Goal: Transaction & Acquisition: Purchase product/service

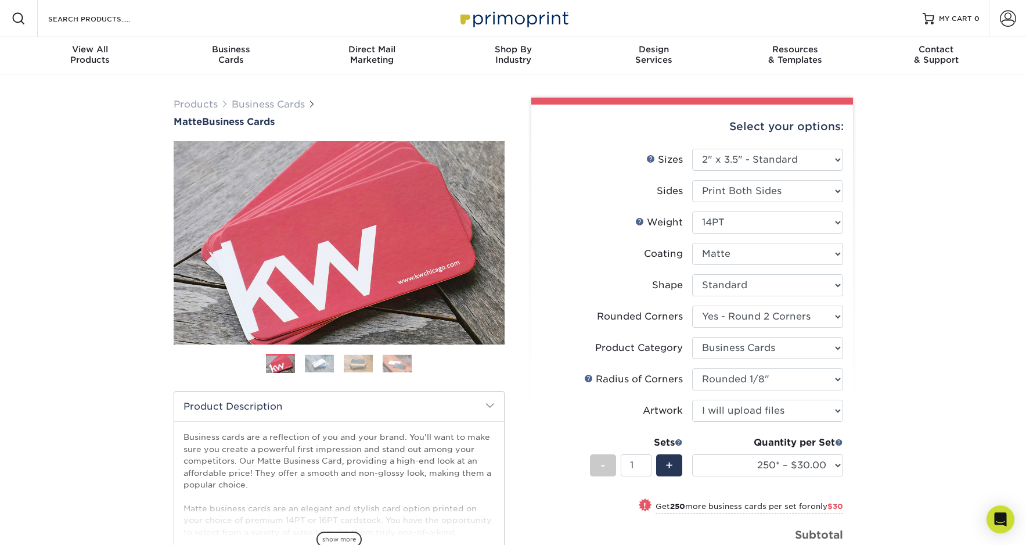
select select "2.00x3.50"
select select "76a3b848-63b4-4449-aad1-d9e81d5a60f5"
select select "3b5148f1-0588-4f88-a218-97bcfdce65c1"
select select "589680c7-ee9a-431b-9d12-d7aeb1386a97"
select select "upload"
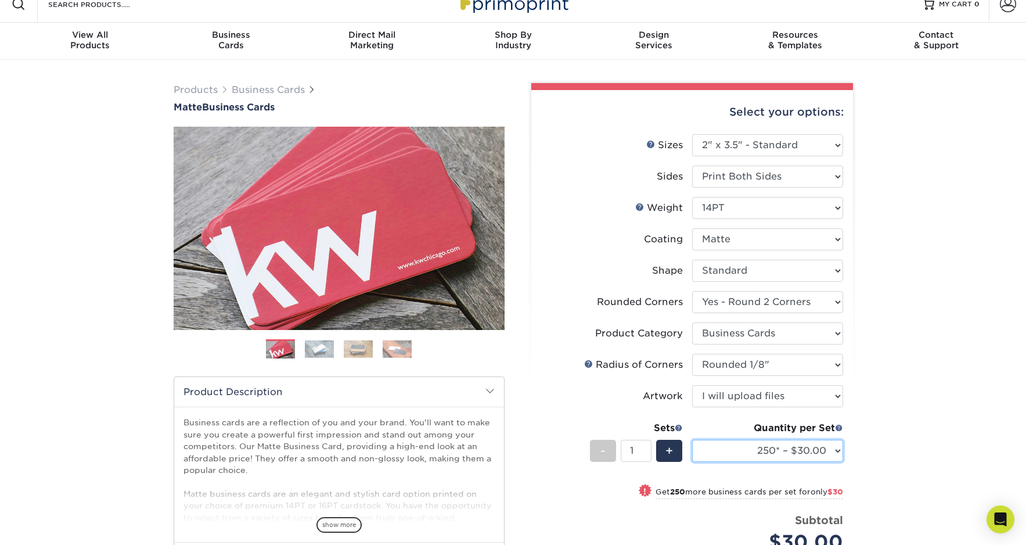
scroll to position [22, 0]
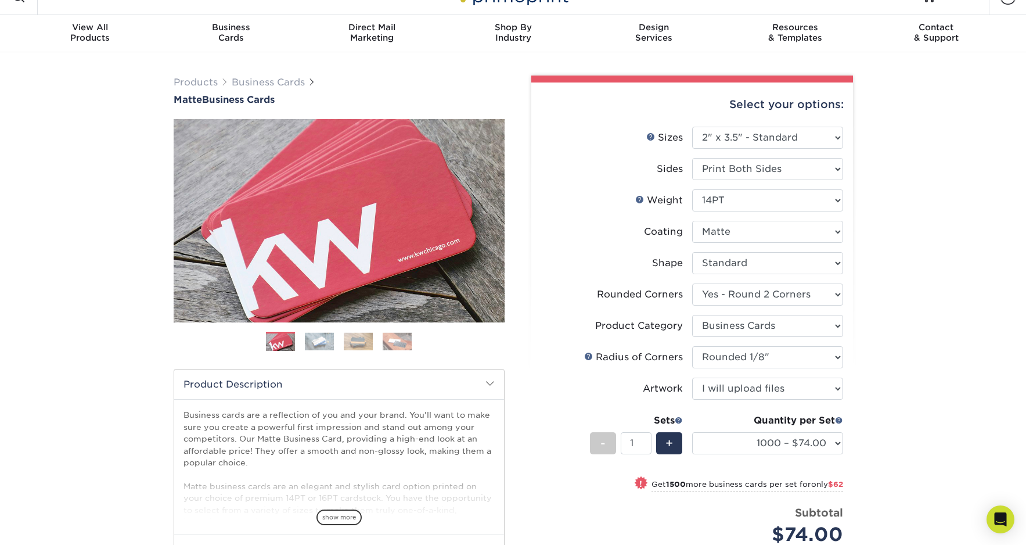
click at [955, 357] on div "Products Business Cards Matte Business Cards Previous Next 100 $ 9" at bounding box center [513, 386] width 1026 height 668
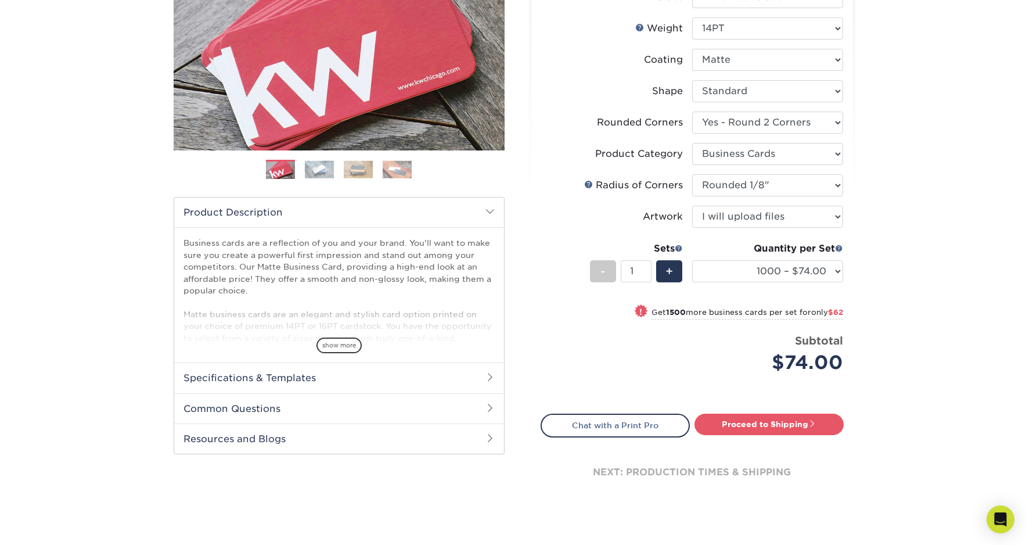
scroll to position [195, 0]
select select "500 – $60.00"
click at [952, 287] on div "Products Business Cards Matte Business Cards Previous Next 100 $ 9" at bounding box center [513, 214] width 1026 height 668
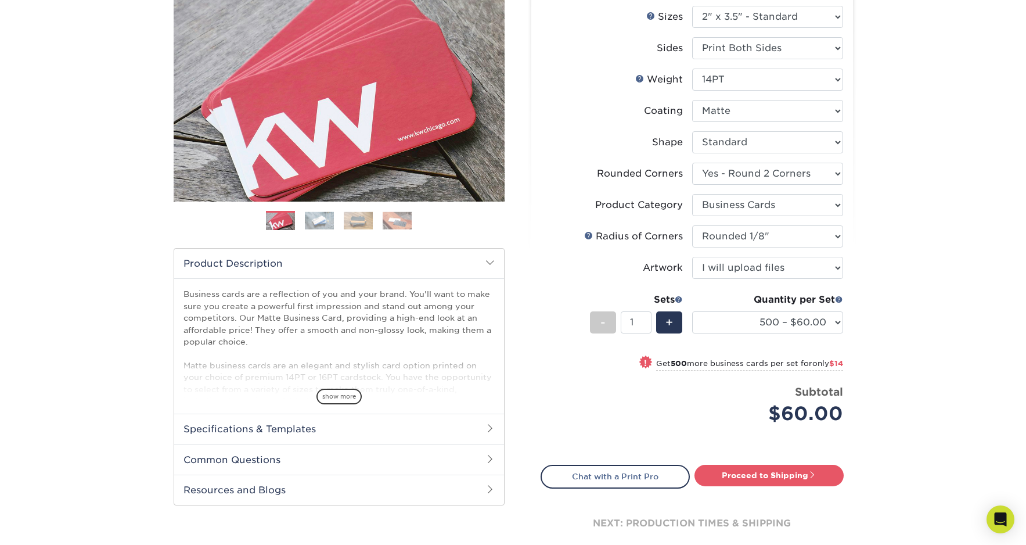
scroll to position [138, 0]
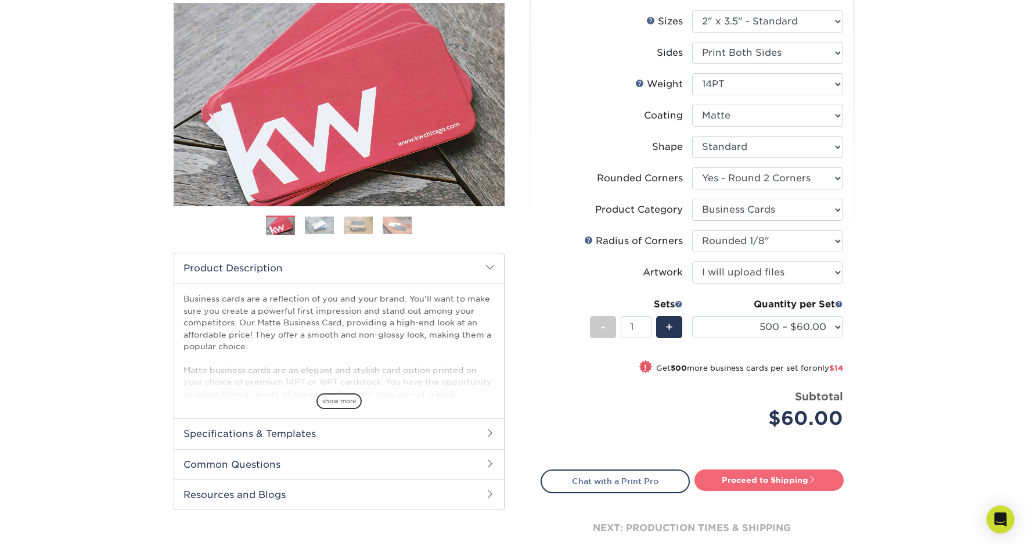
click at [775, 479] on link "Proceed to Shipping" at bounding box center [769, 479] width 149 height 21
type input "Set 1"
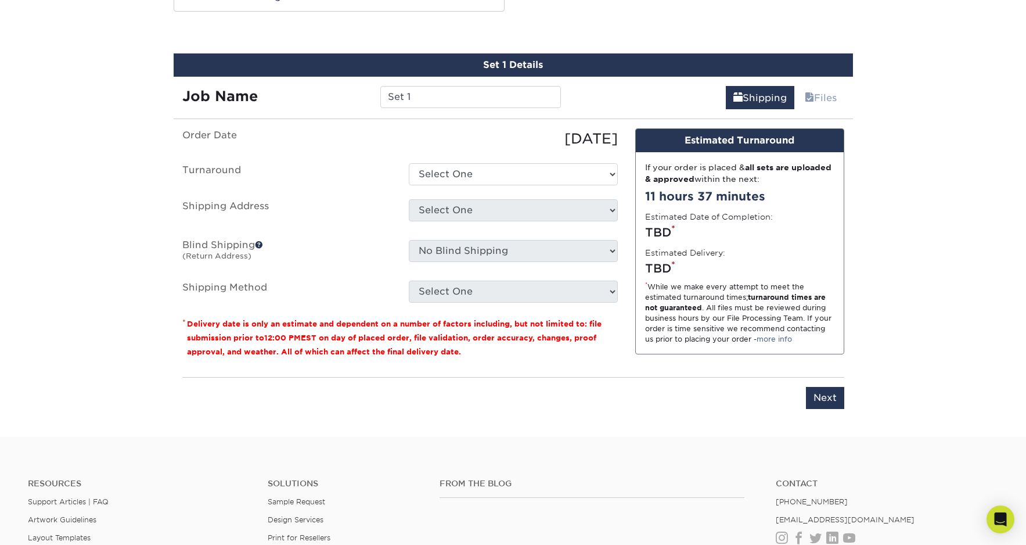
scroll to position [638, 0]
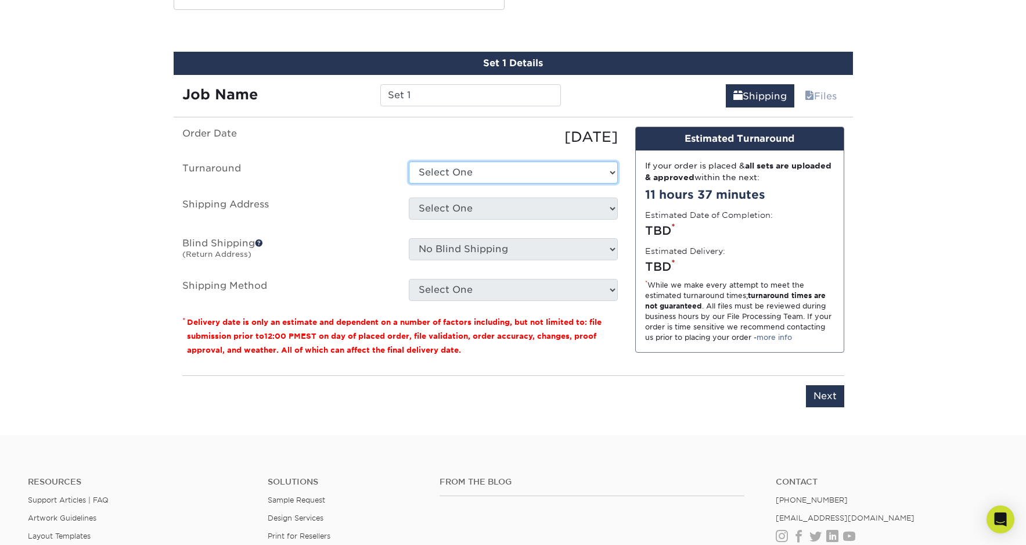
select select "e68d12ae-54dd-41d0-a727-cb89d56687a2"
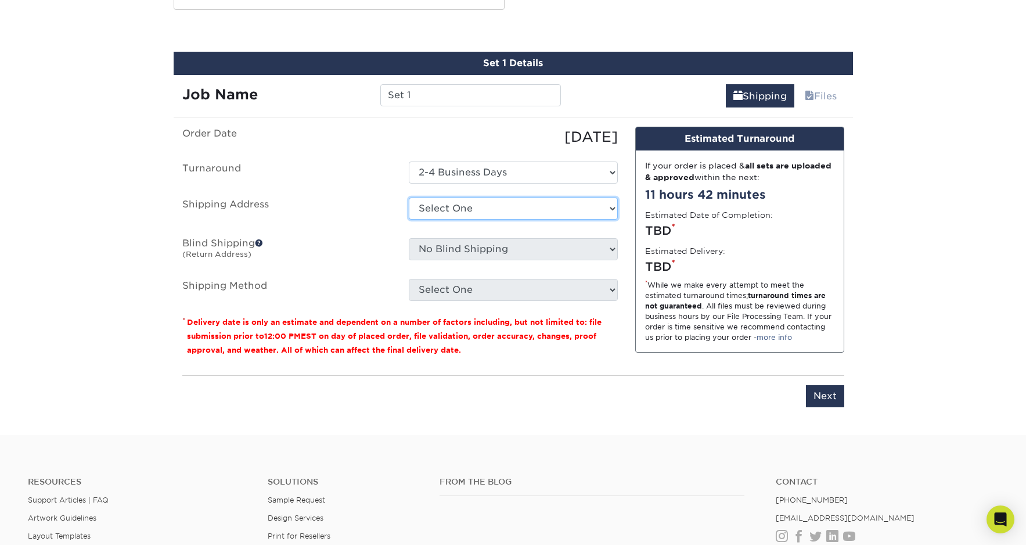
select select "newaddress"
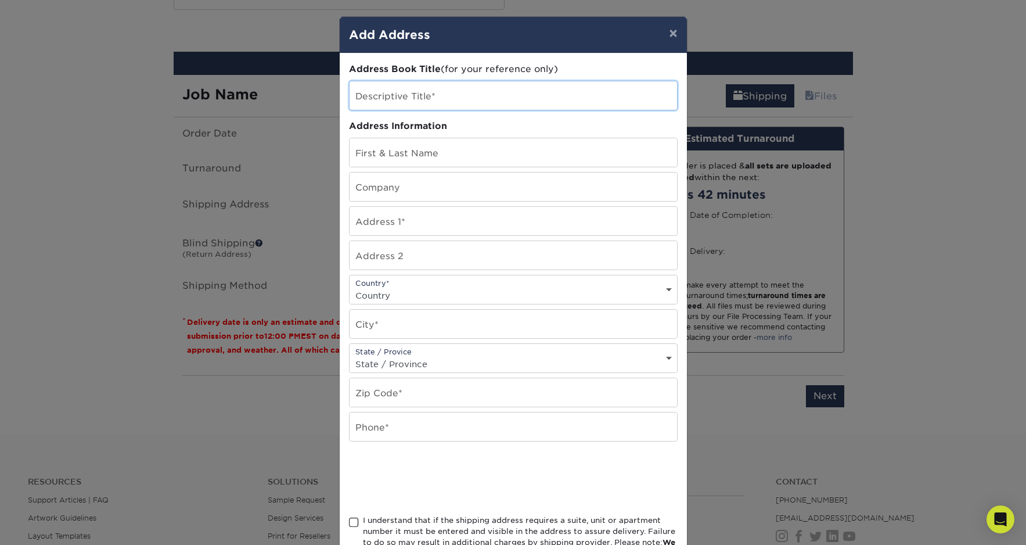
click at [460, 90] on input "text" at bounding box center [514, 95] width 328 height 28
type input "Gardener Bobs"
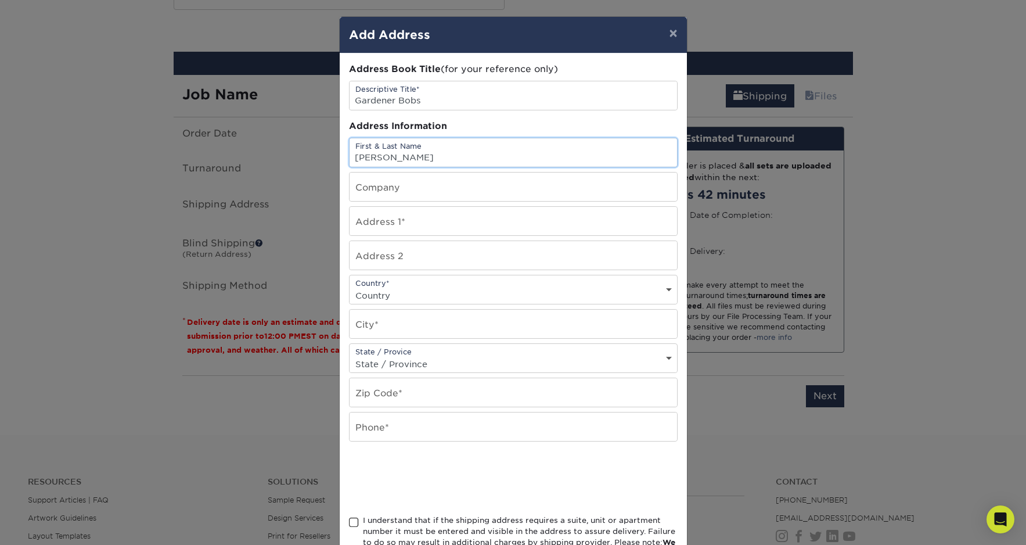
type input "[PERSON_NAME]"
click at [672, 33] on button "×" at bounding box center [673, 33] width 27 height 33
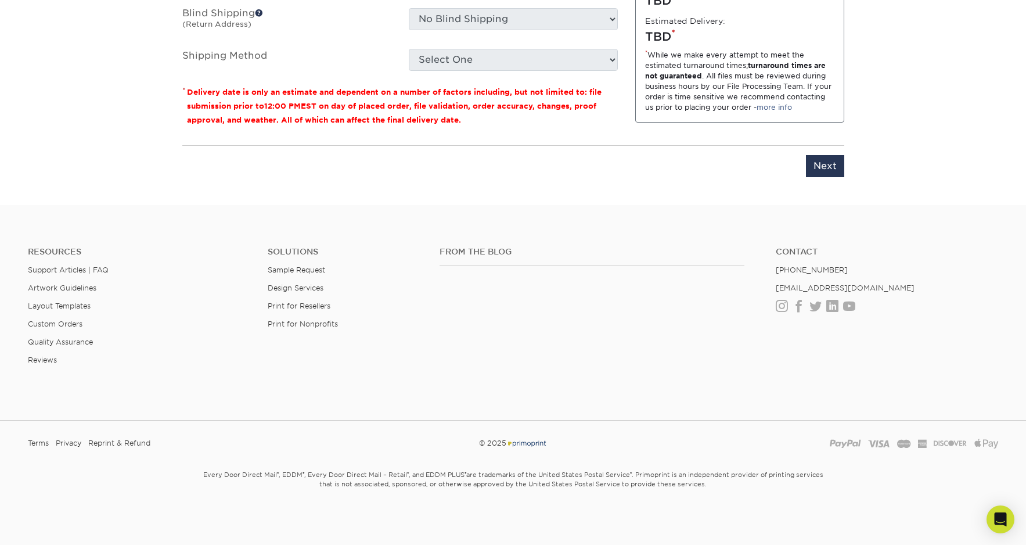
scroll to position [866, 0]
click at [62, 290] on link "Artwork Guidelines" at bounding box center [62, 289] width 69 height 9
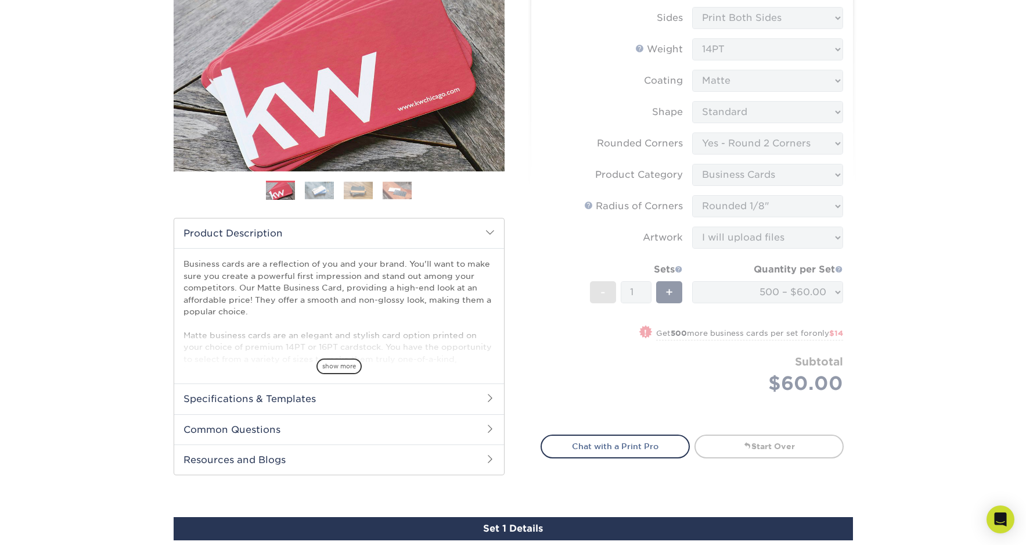
scroll to position [178, 0]
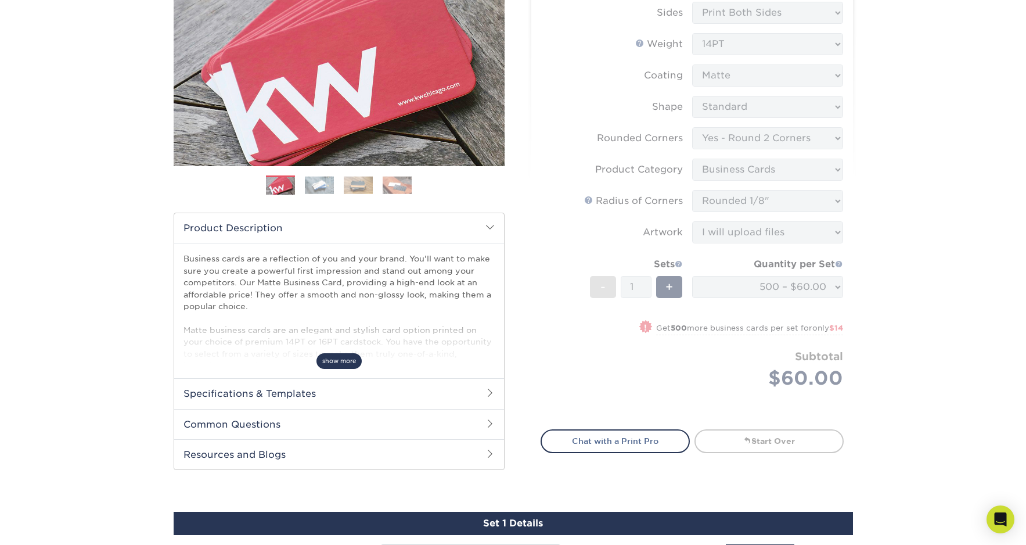
click at [343, 361] on span "show more" at bounding box center [338, 361] width 45 height 16
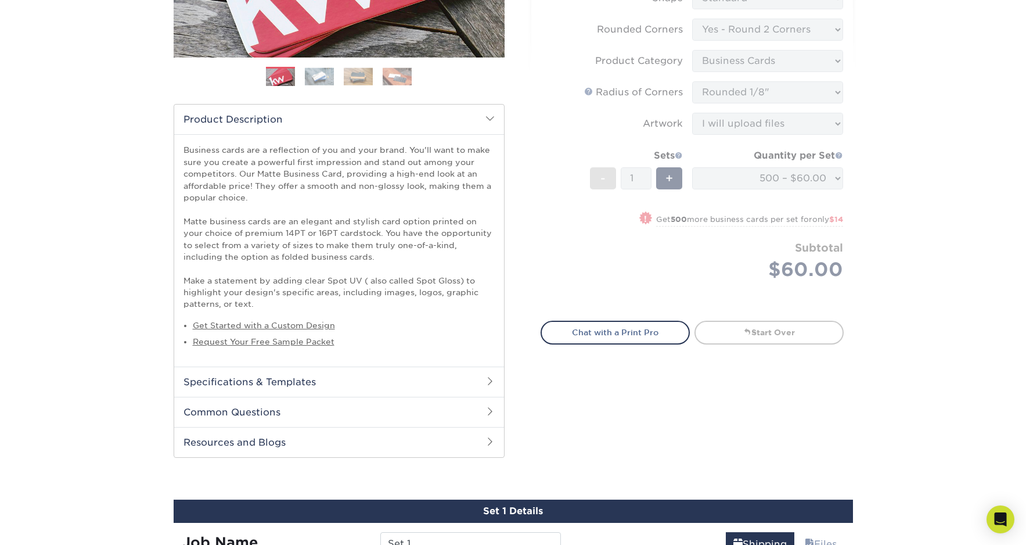
scroll to position [286, 0]
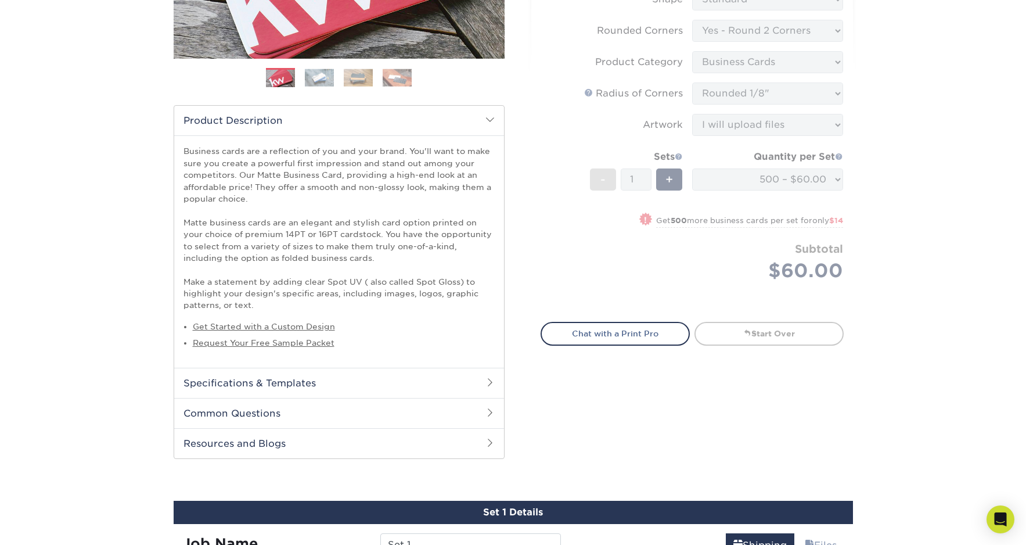
click at [332, 376] on h2 "Specifications & Templates" at bounding box center [339, 383] width 330 height 30
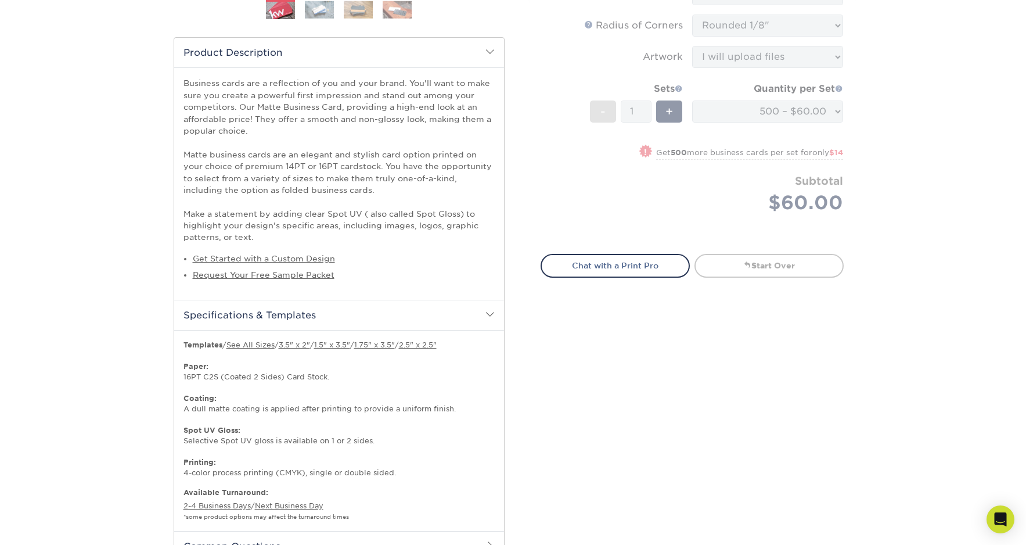
scroll to position [407, 0]
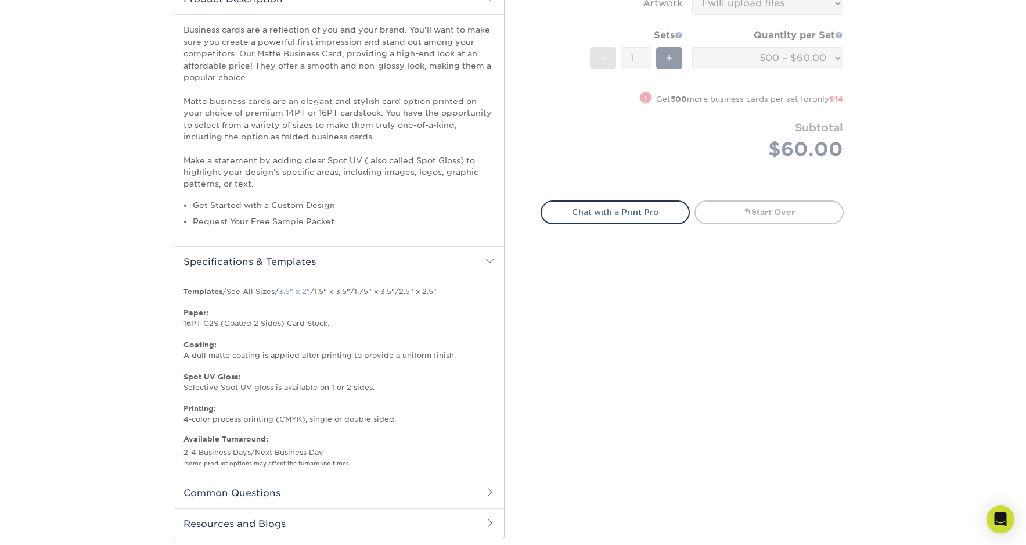
click at [301, 287] on link "3.5" x 2"" at bounding box center [294, 291] width 31 height 9
